Goal: Transaction & Acquisition: Subscribe to service/newsletter

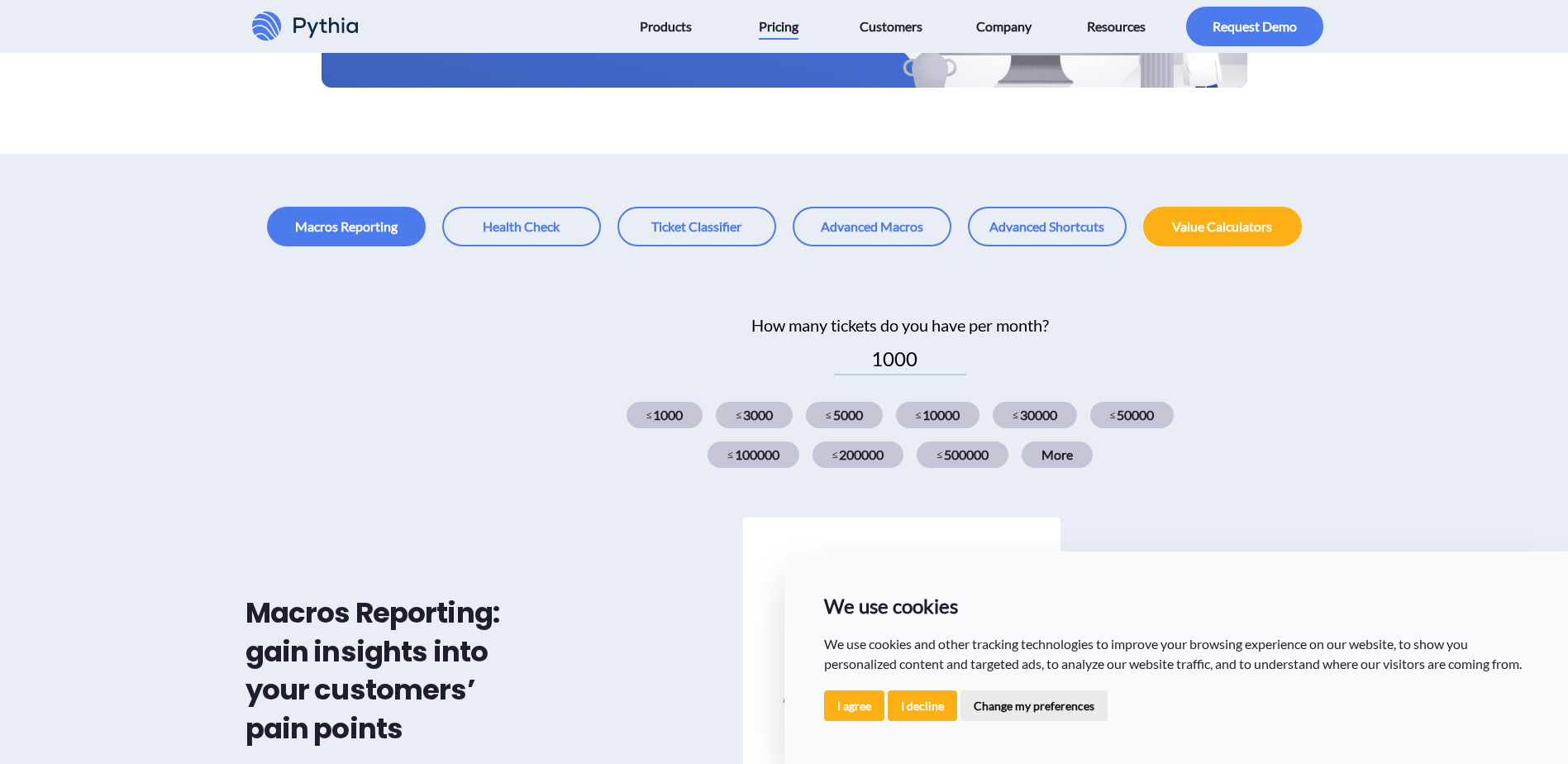
scroll to position [413, 0]
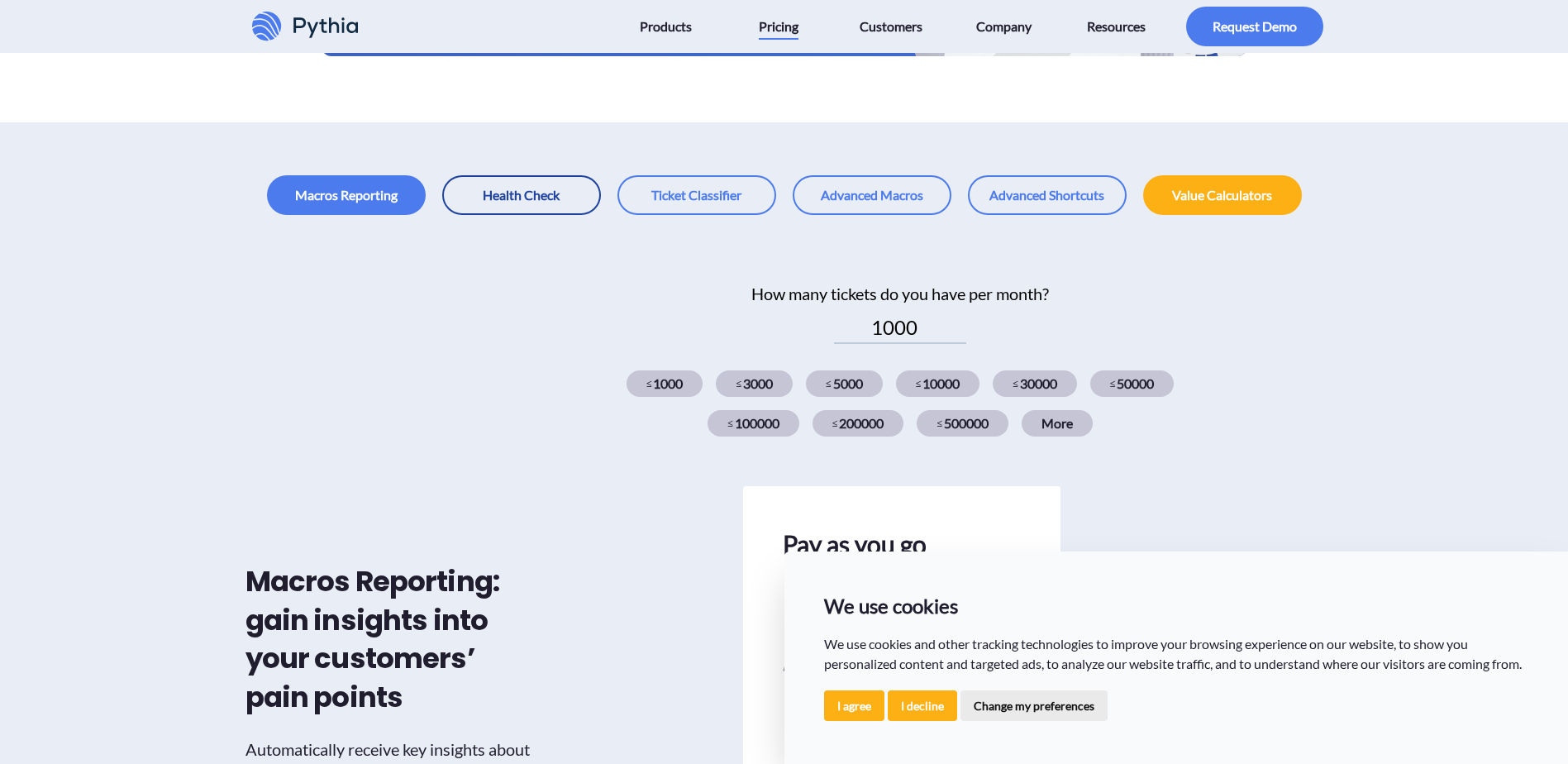
click at [521, 185] on link at bounding box center [521, 194] width 159 height 40
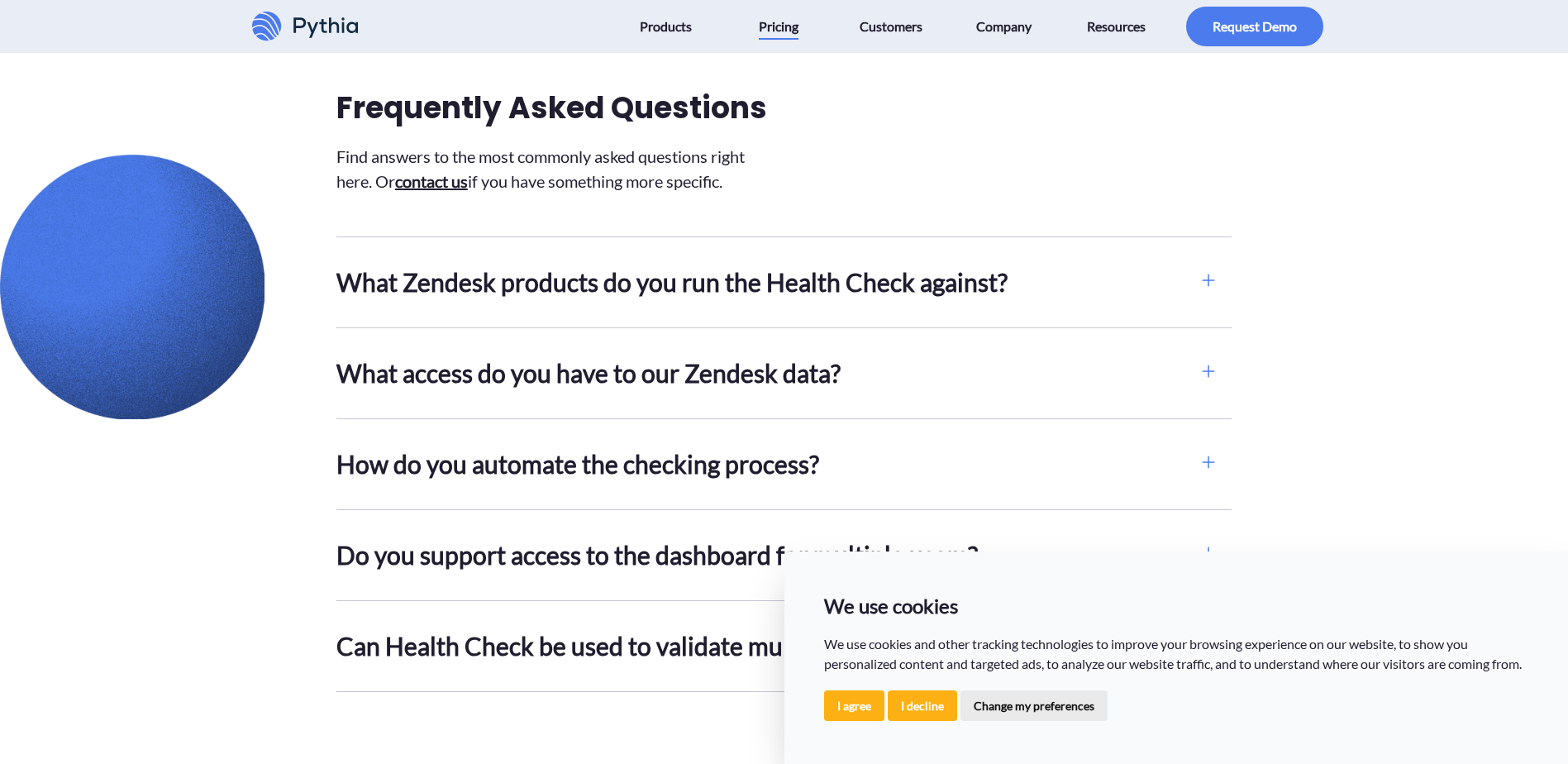
scroll to position [1240, 0]
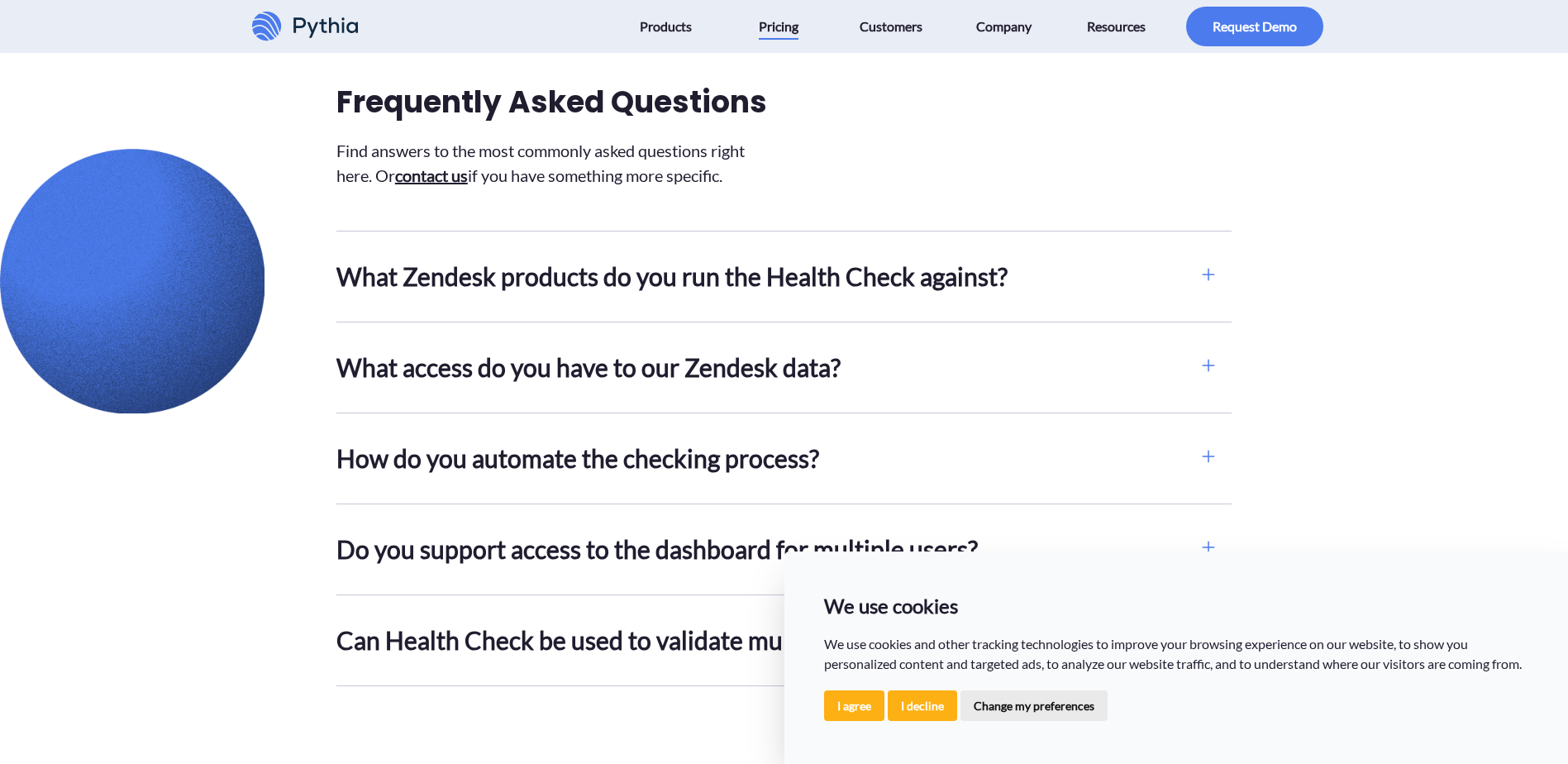
click at [677, 275] on h2 "What Zendesk products do you run the Health Check against?" at bounding box center [760, 276] width 849 height 37
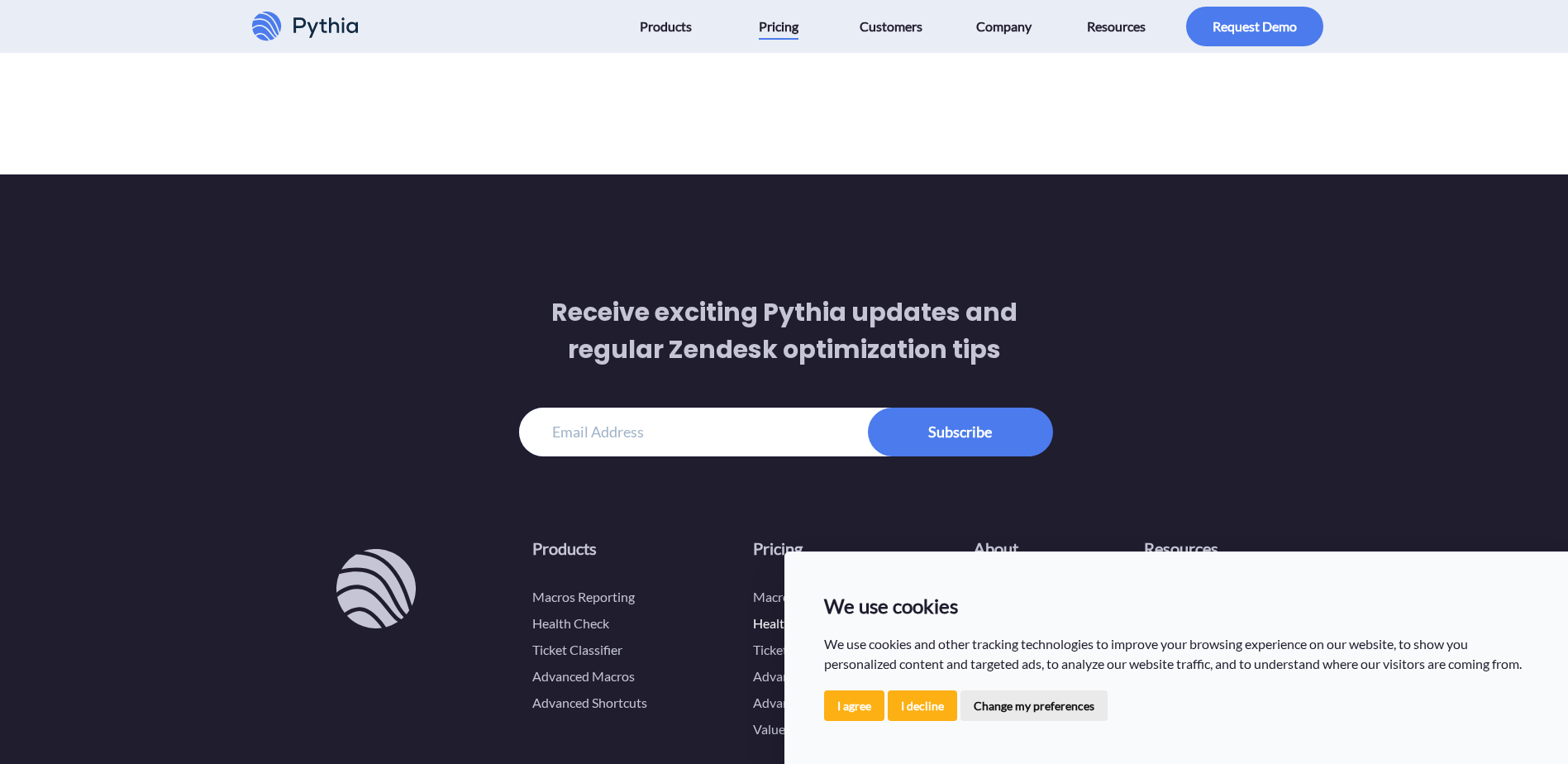
scroll to position [2562, 0]
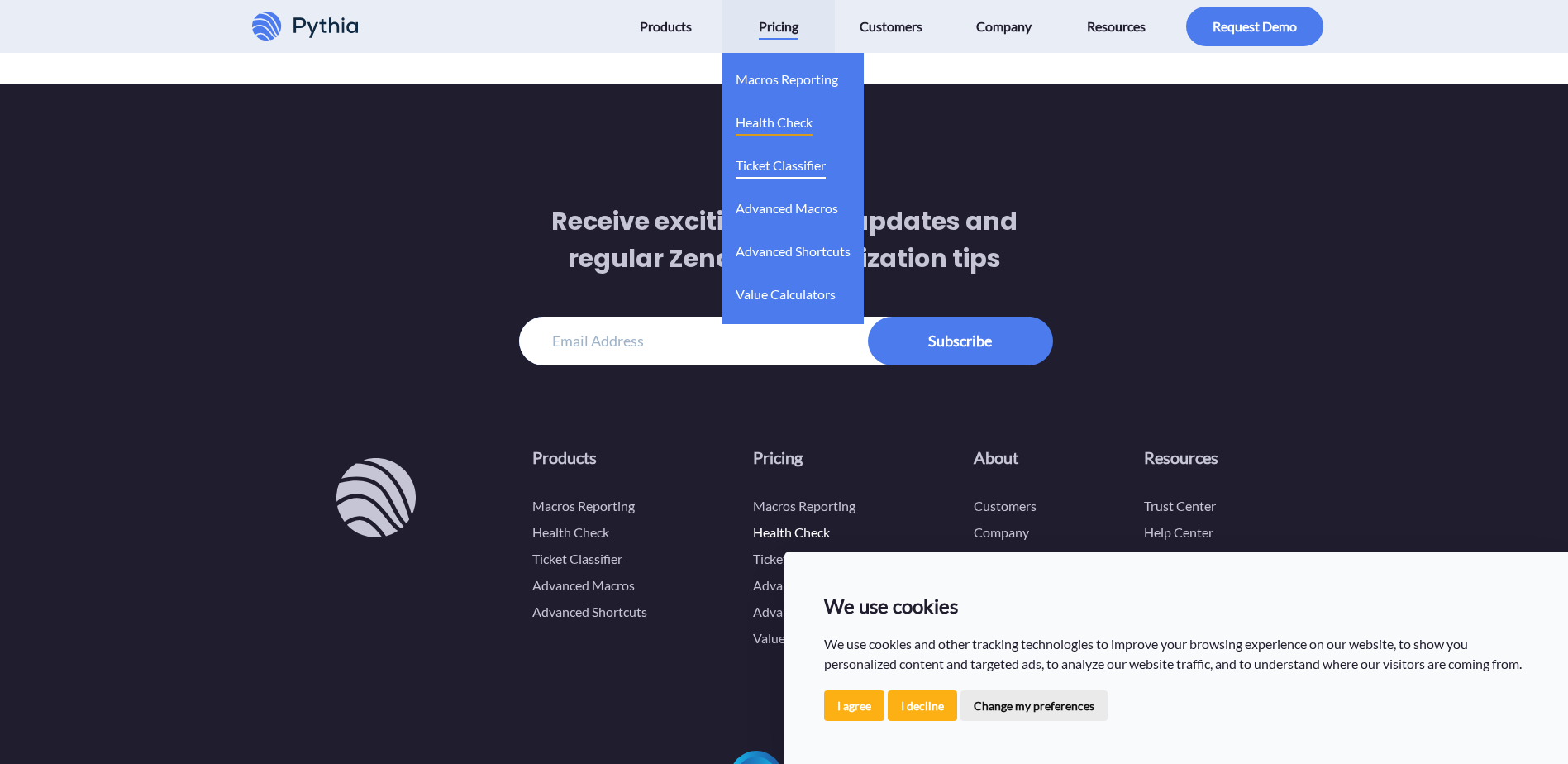
click at [790, 164] on span "Ticket Classifier" at bounding box center [780, 165] width 90 height 26
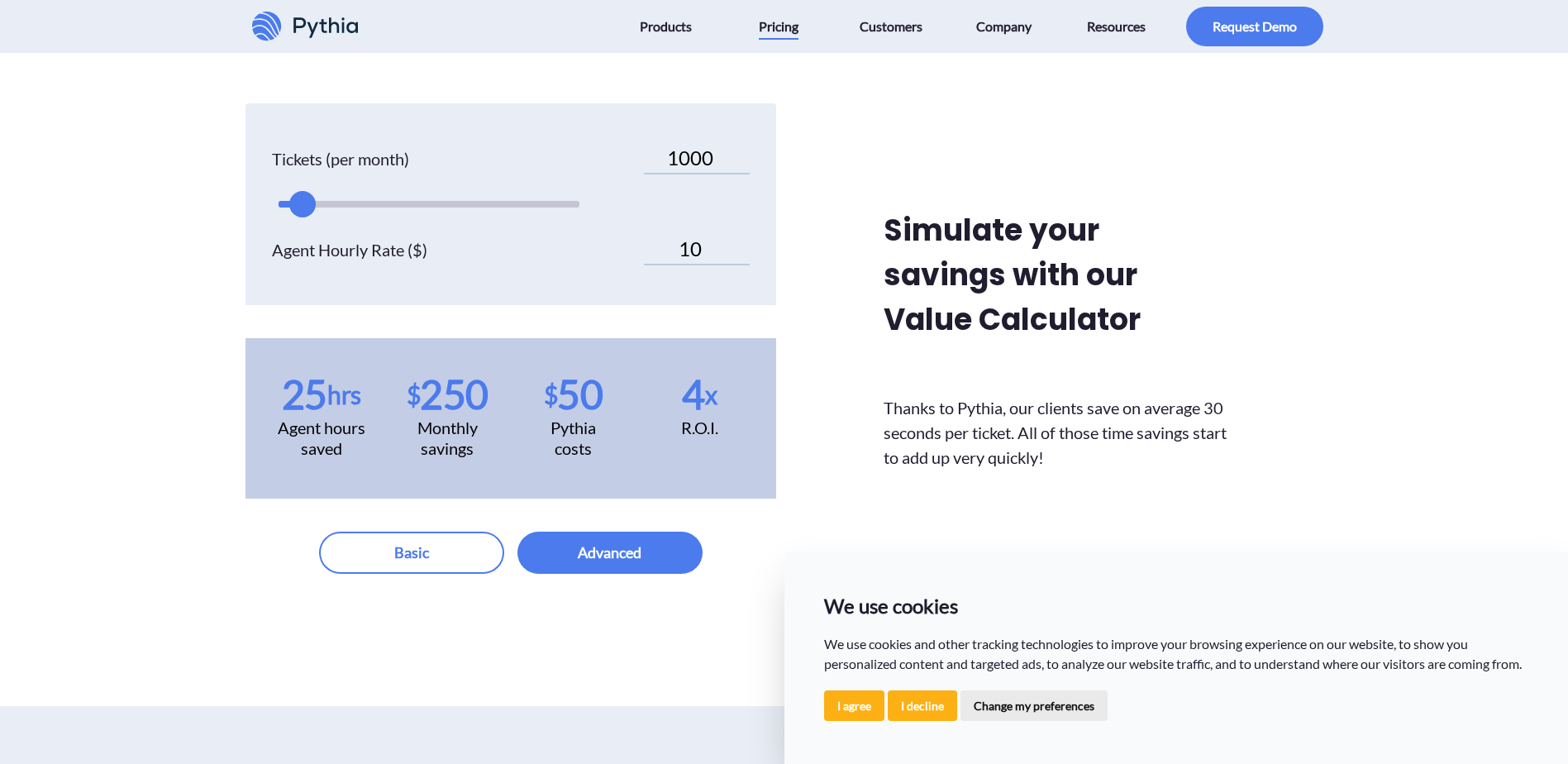
scroll to position [992, 0]
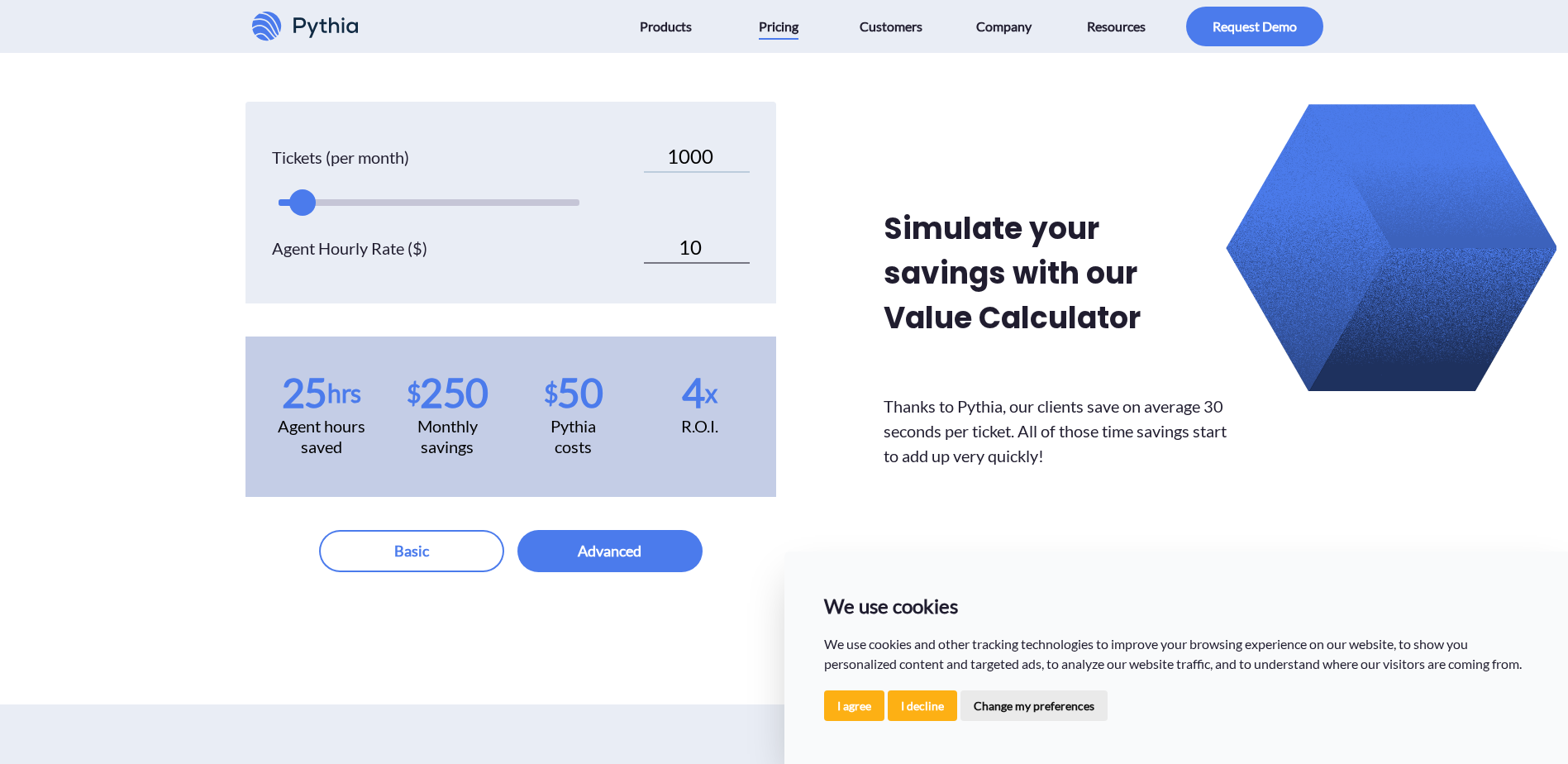
drag, startPoint x: 637, startPoint y: 354, endPoint x: 761, endPoint y: 315, distance: 130.0
click at [761, 315] on div "Tickets (per month) 1000 Agent Hourly Rate ($) 10 25 hrs Agent hours saved $ 25…" at bounding box center [511, 336] width 530 height 470
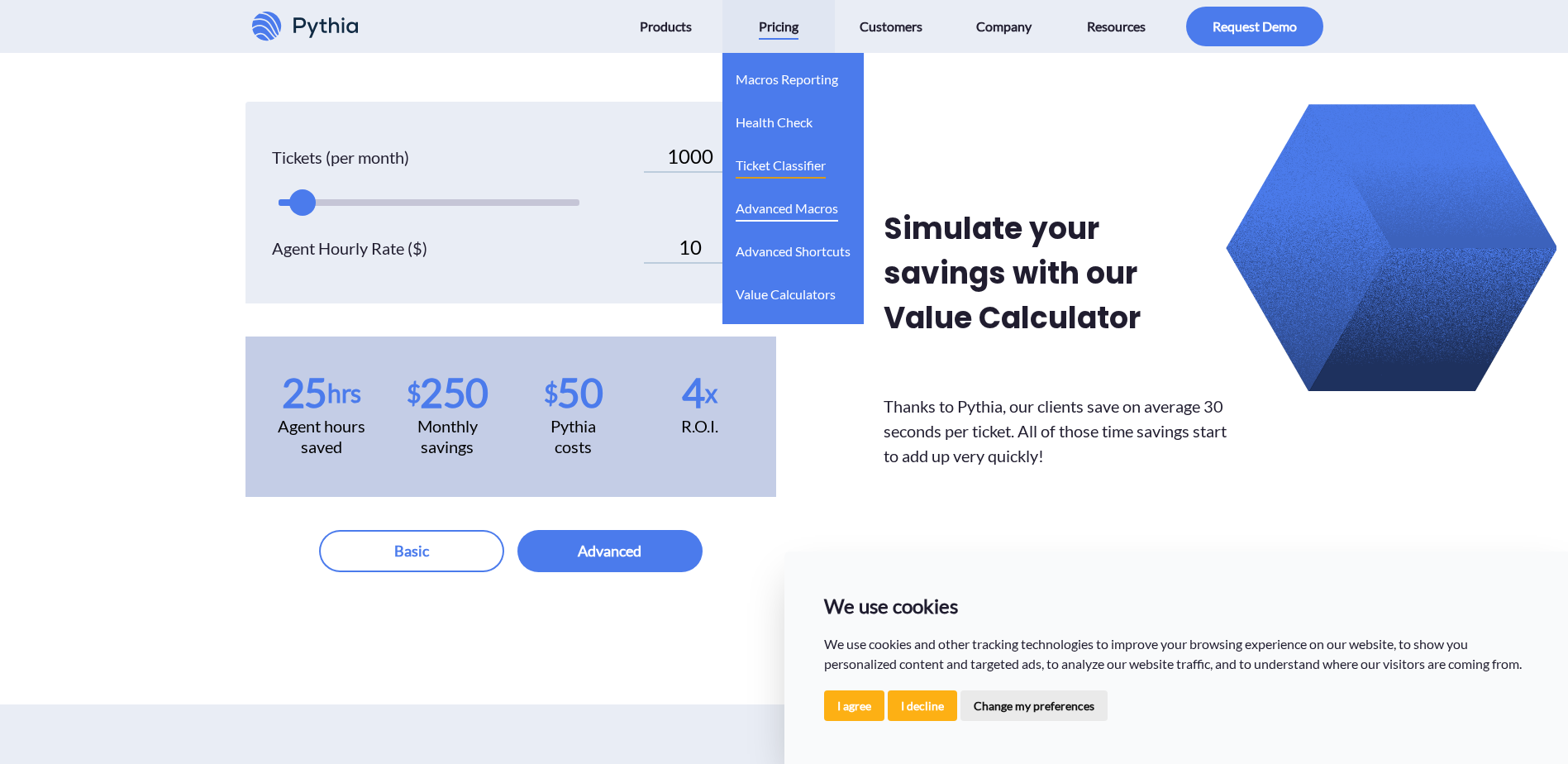
click at [771, 195] on span "Advanced Macros" at bounding box center [786, 208] width 102 height 26
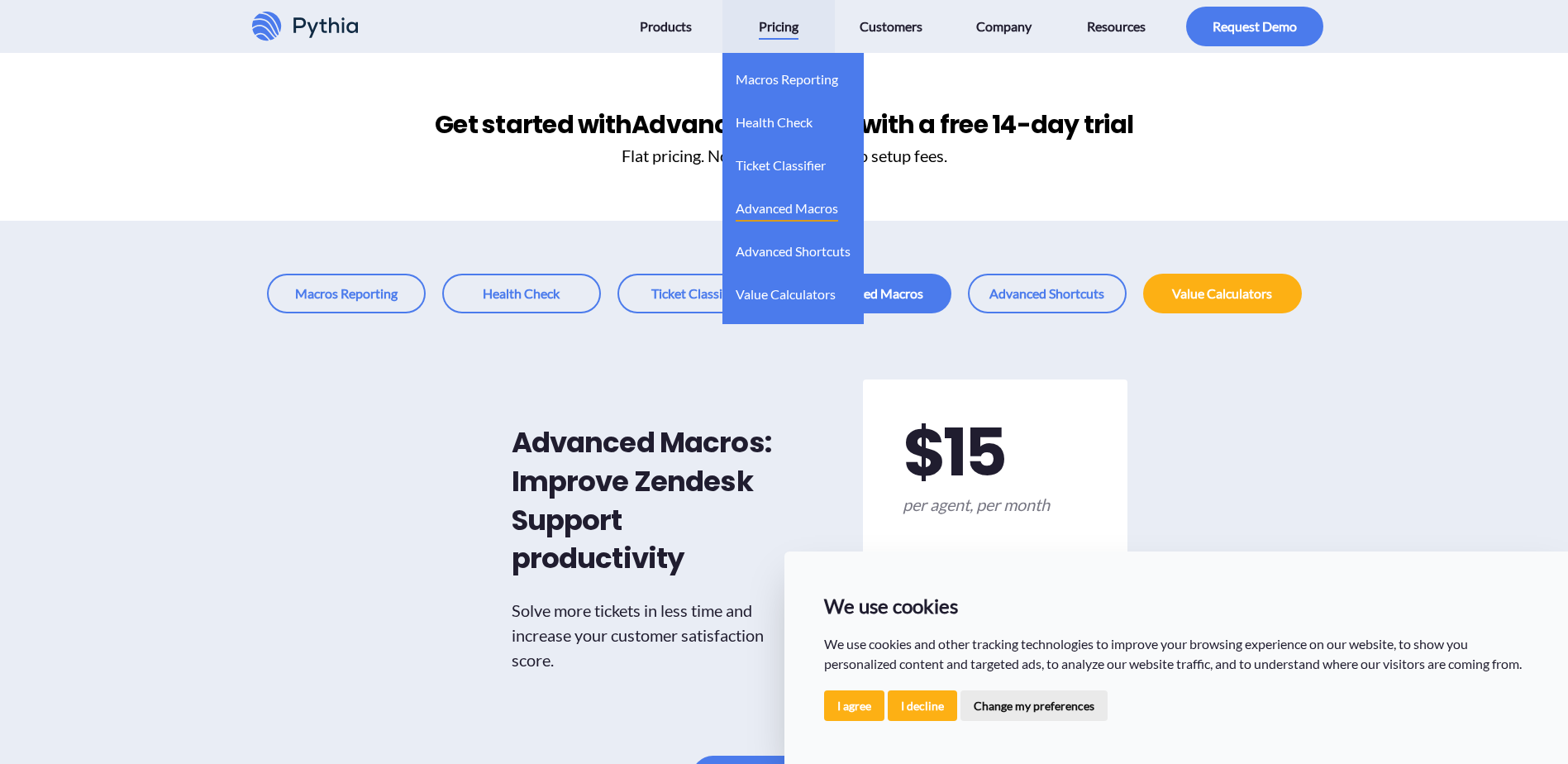
drag, startPoint x: 761, startPoint y: 194, endPoint x: 741, endPoint y: 189, distance: 20.6
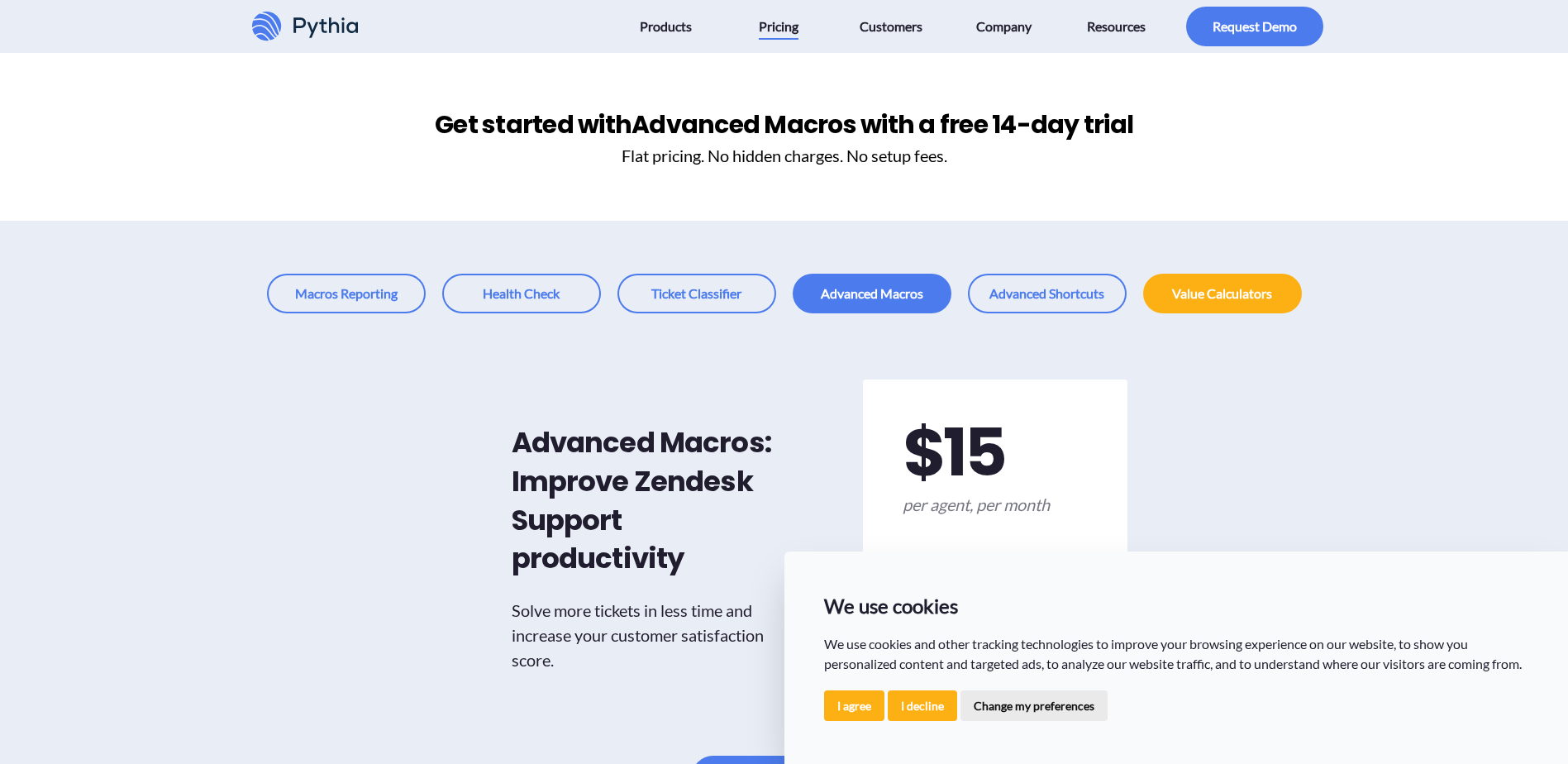
drag, startPoint x: 741, startPoint y: 189, endPoint x: 697, endPoint y: 205, distance: 46.8
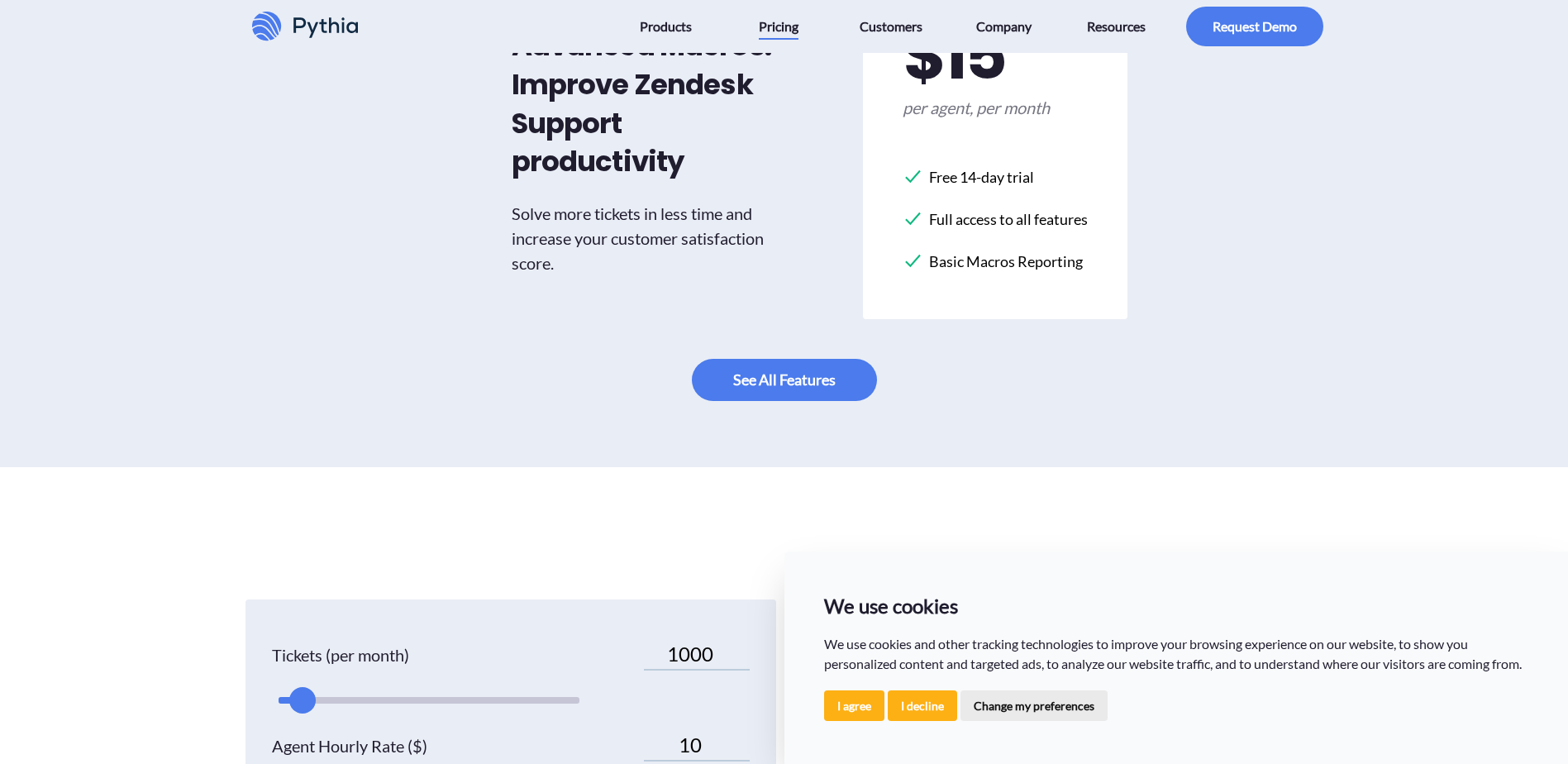
scroll to position [496, 0]
